Goal: Task Accomplishment & Management: Complete application form

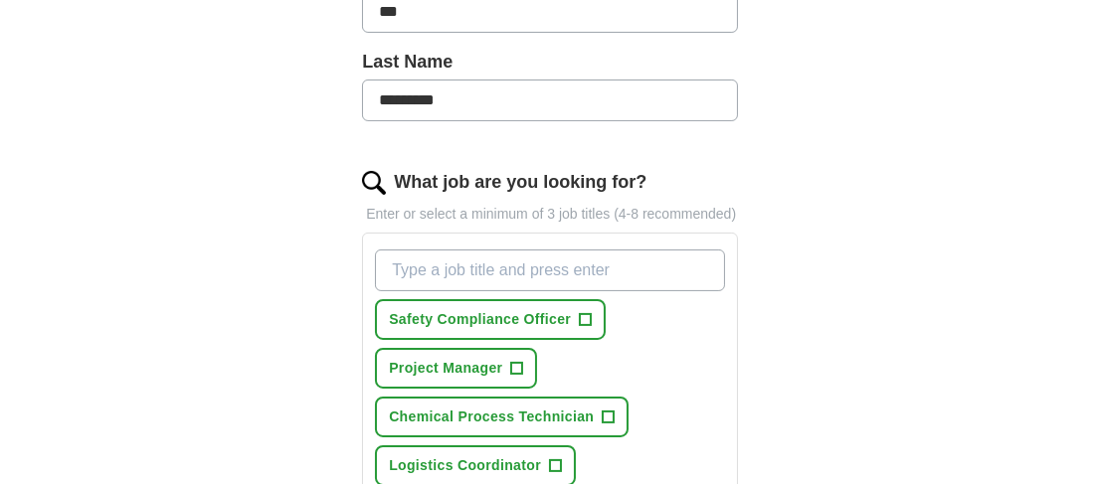
scroll to position [552, 0]
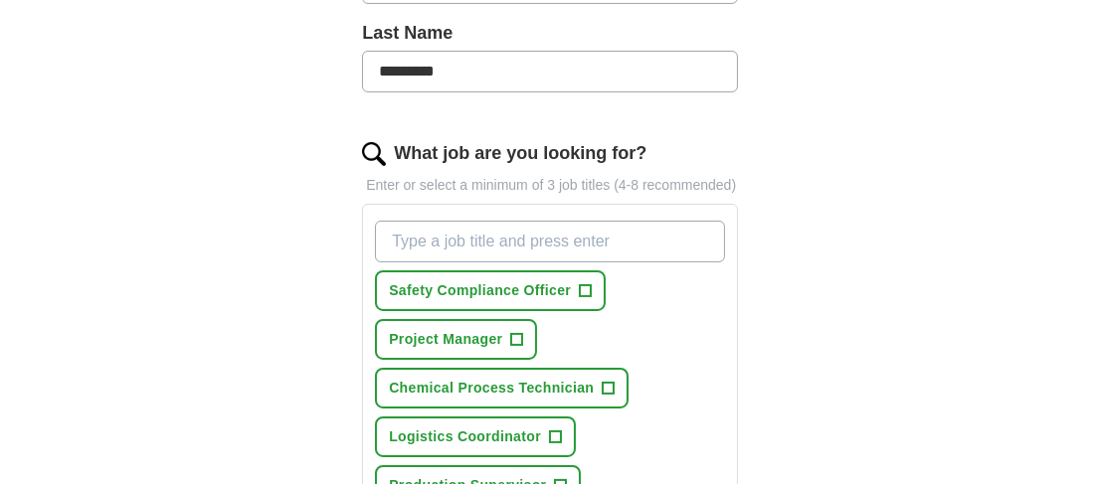
click at [513, 237] on input "What job are you looking for?" at bounding box center [550, 242] width 350 height 42
click at [510, 387] on span "Chemical Process Technician" at bounding box center [491, 388] width 205 height 21
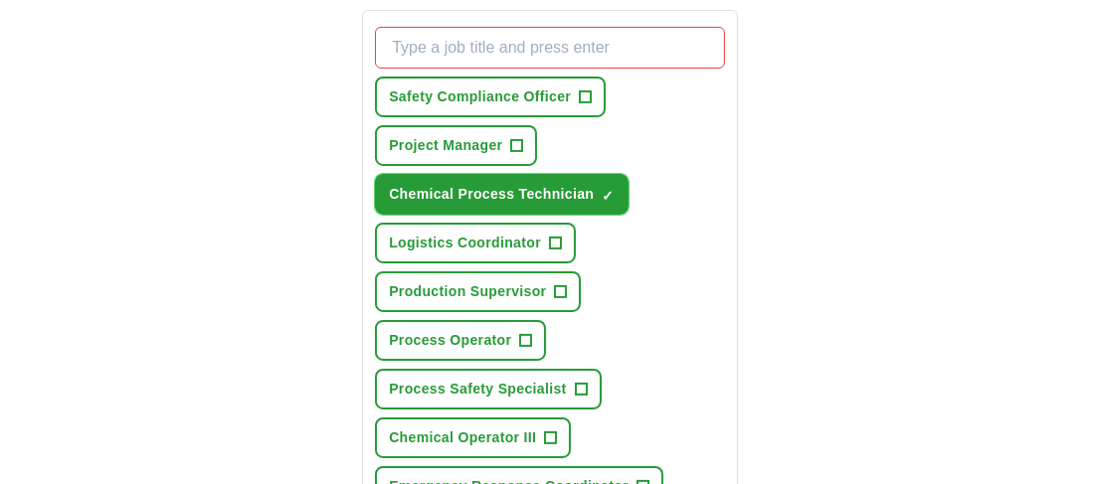
scroll to position [773, 0]
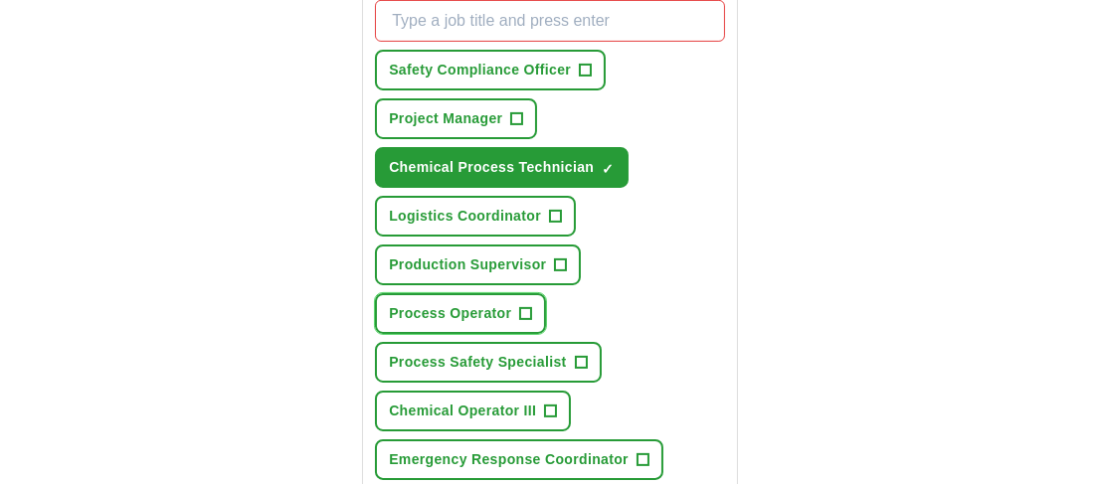
click at [527, 309] on span "+" at bounding box center [526, 314] width 12 height 16
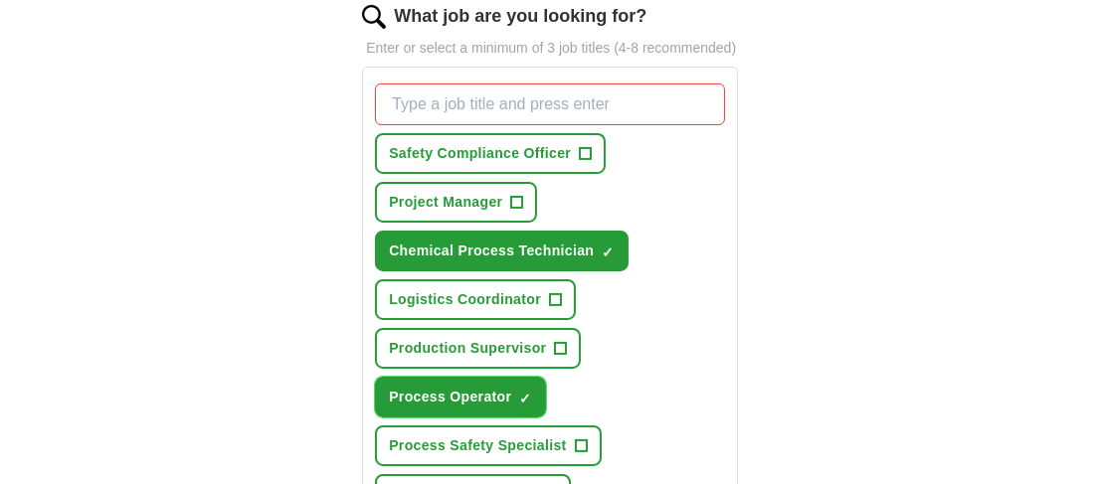
scroll to position [662, 0]
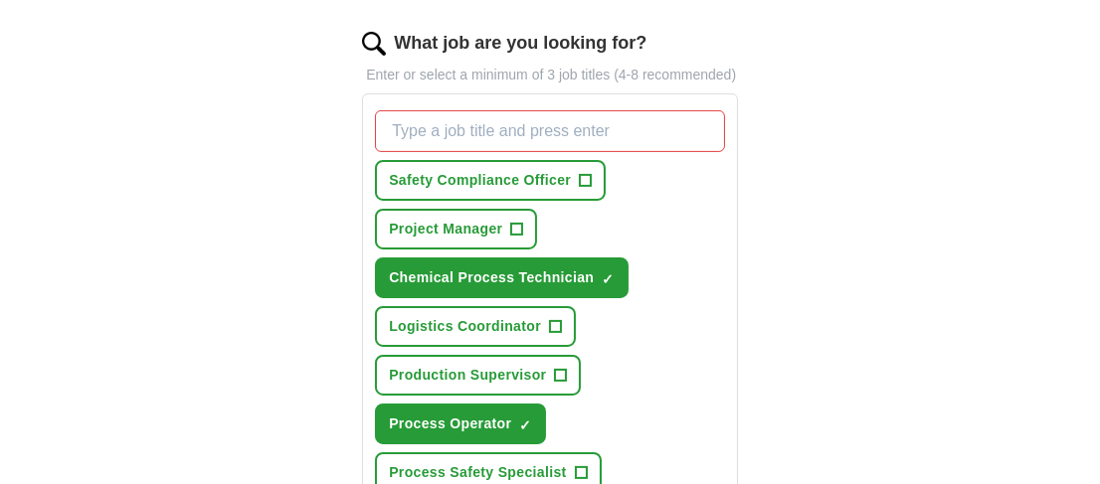
click at [504, 110] on input "What job are you looking for?" at bounding box center [550, 131] width 350 height 42
type input "Chemical Operator"
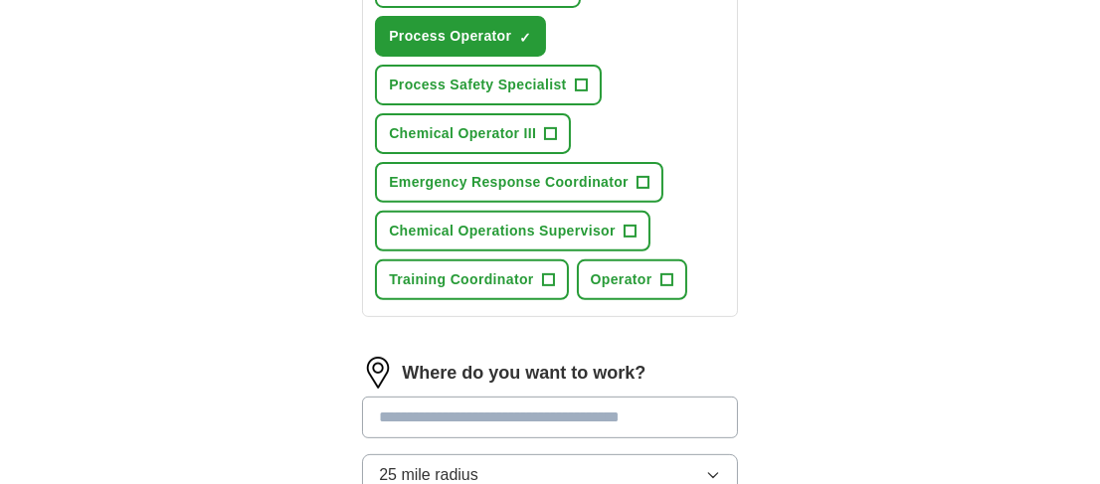
scroll to position [1215, 0]
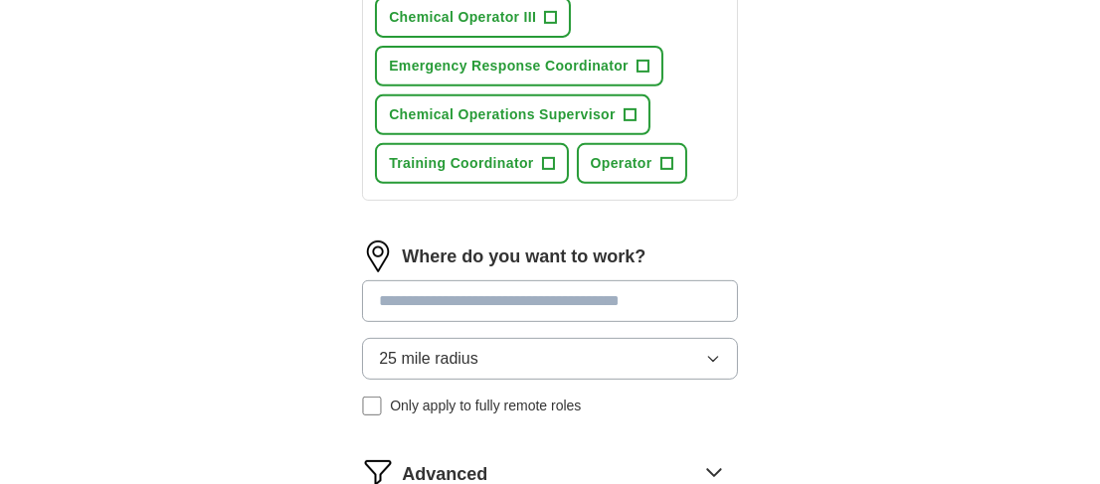
click at [505, 303] on input at bounding box center [550, 301] width 376 height 42
type input "****"
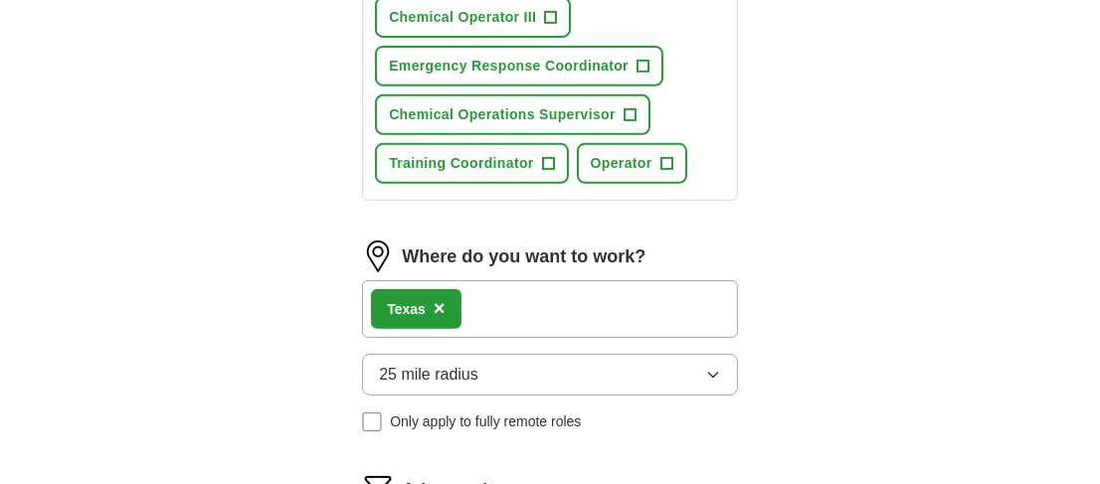
click at [507, 372] on button "25 mile radius" at bounding box center [550, 375] width 376 height 42
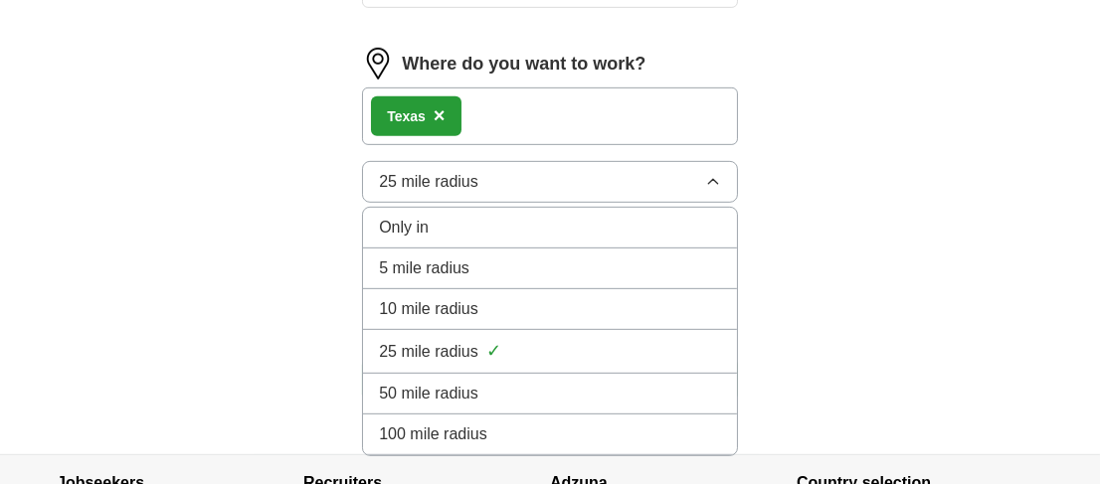
scroll to position [1436, 0]
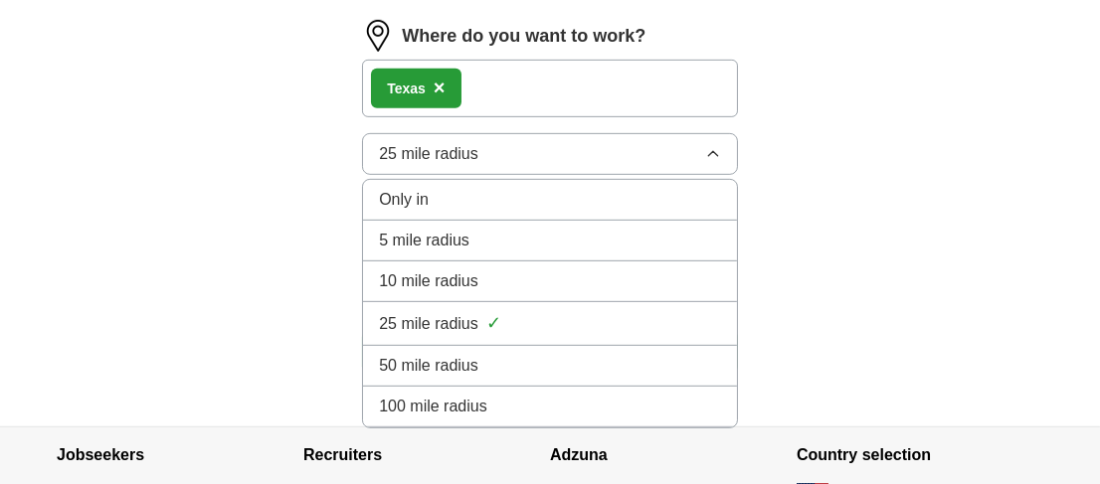
click at [455, 387] on li "100 mile radius" at bounding box center [550, 407] width 374 height 41
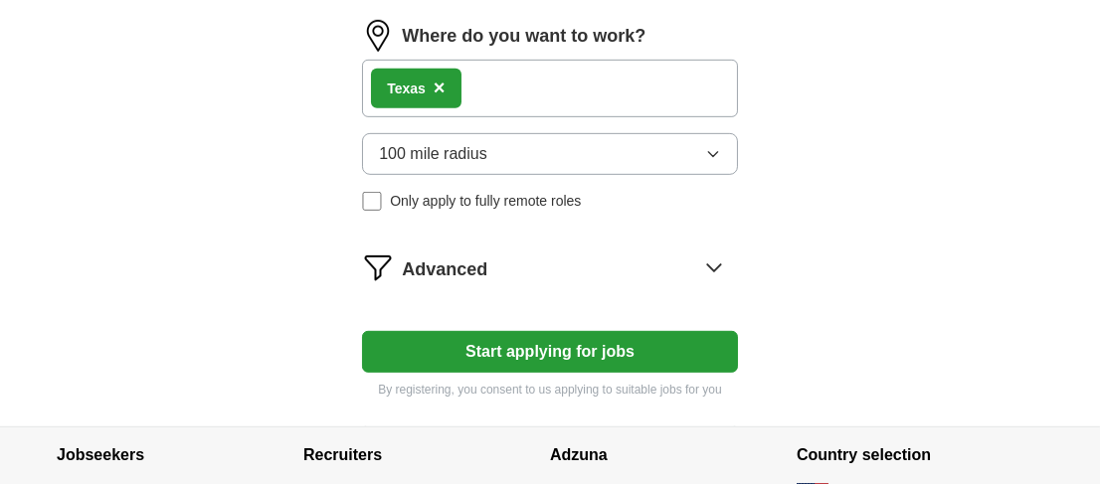
click at [511, 333] on button "Start applying for jobs" at bounding box center [550, 352] width 376 height 42
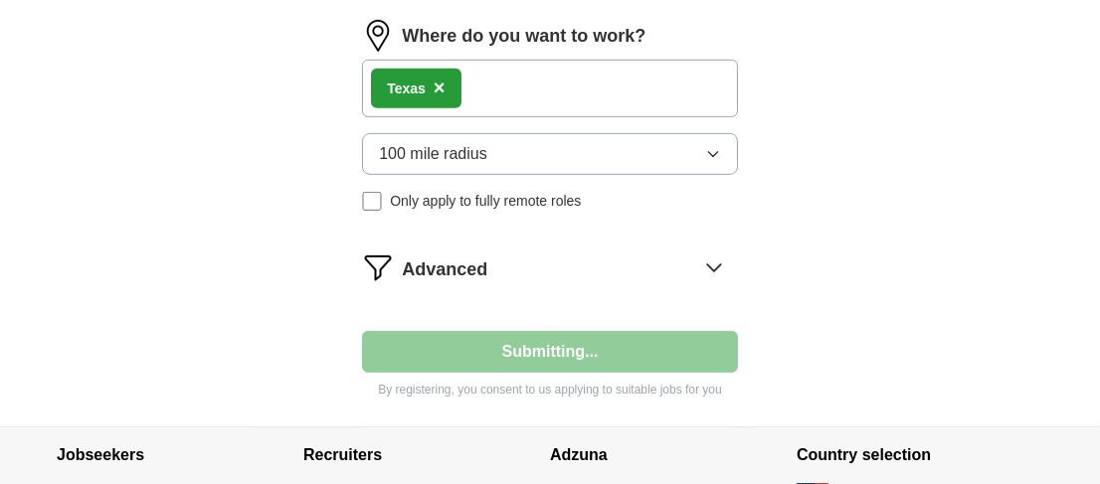
select select "**"
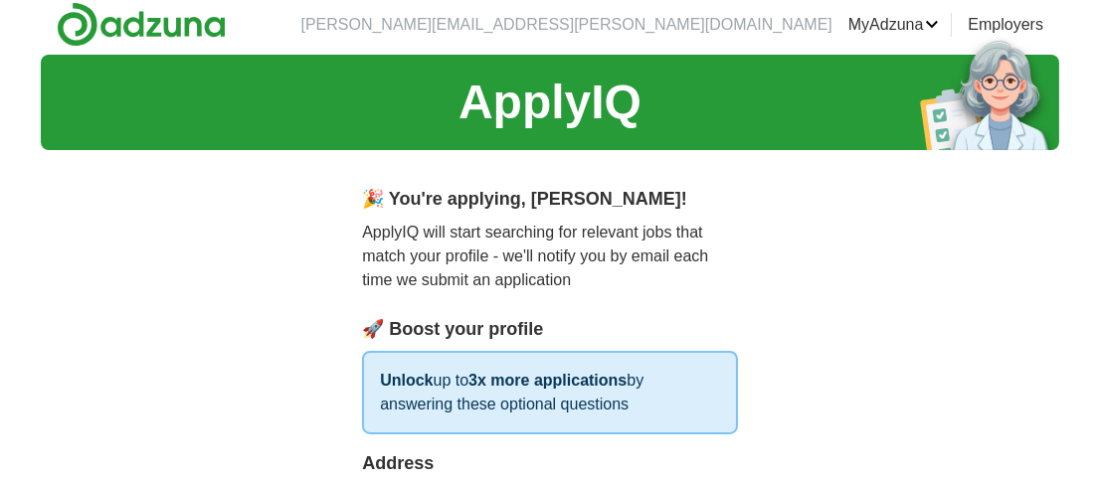
scroll to position [0, 0]
